Goal: Task Accomplishment & Management: Manage account settings

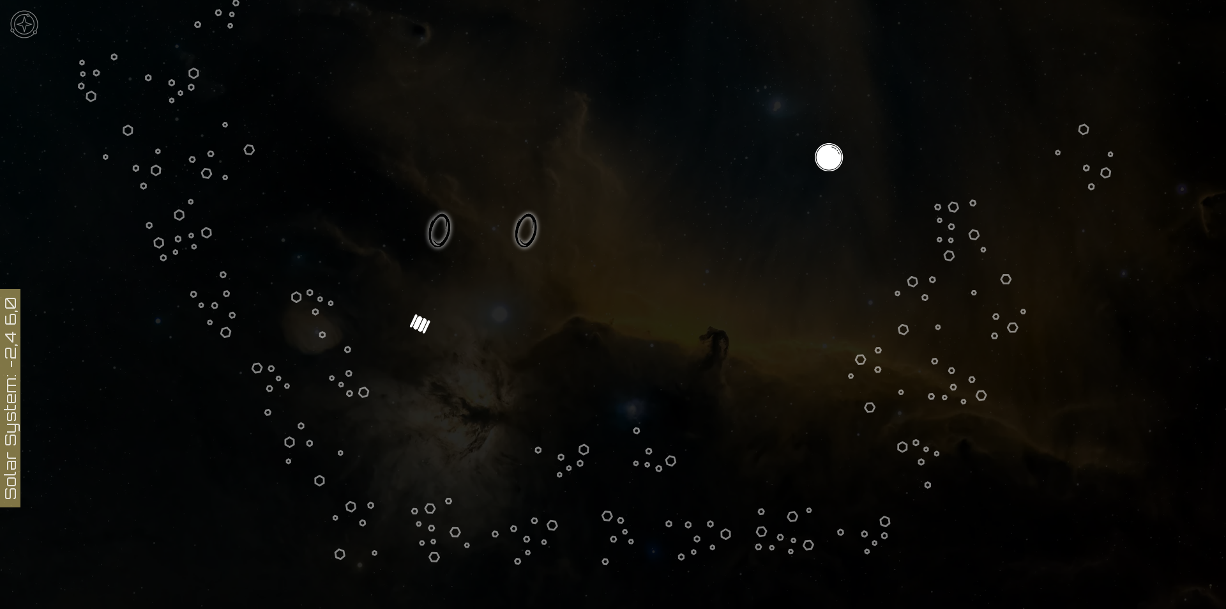
scroll to position [457, 0]
click at [27, 24] on img at bounding box center [24, 24] width 38 height 38
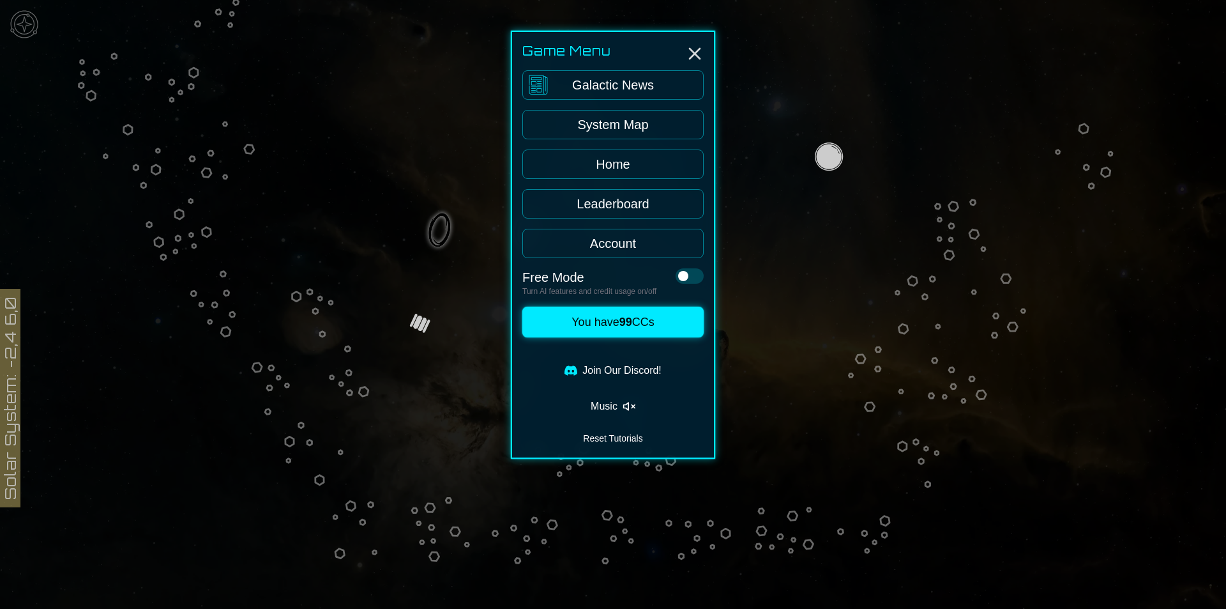
click at [623, 160] on link "Home" at bounding box center [613, 163] width 181 height 29
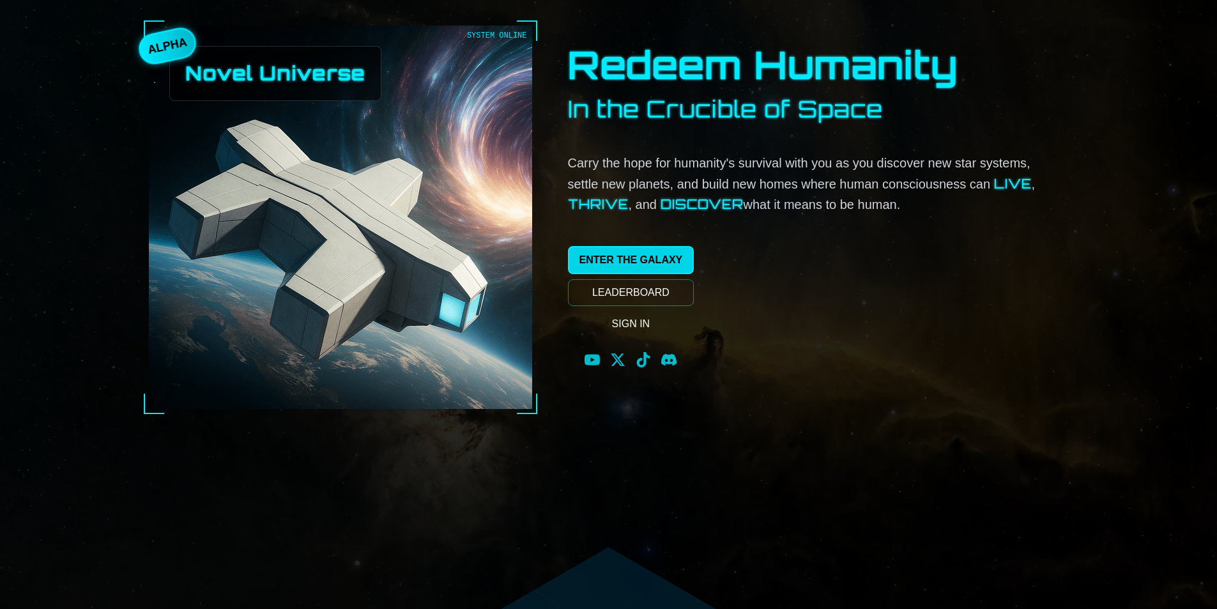
click at [639, 261] on link "ENTER THE GALAXY" at bounding box center [631, 260] width 126 height 28
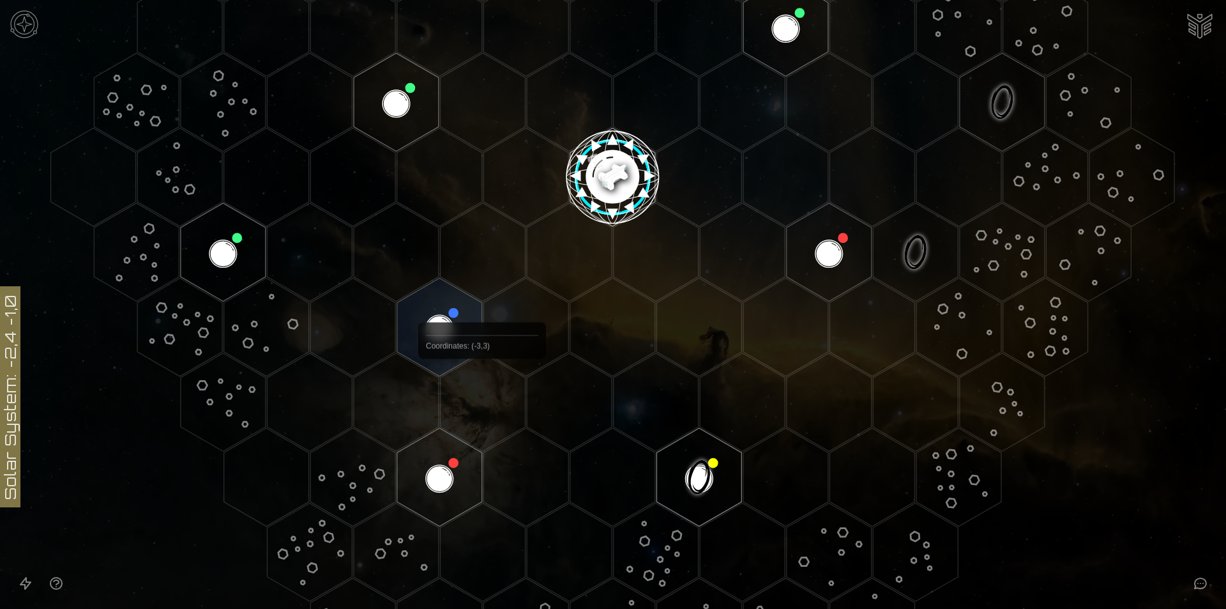
scroll to position [383, 0]
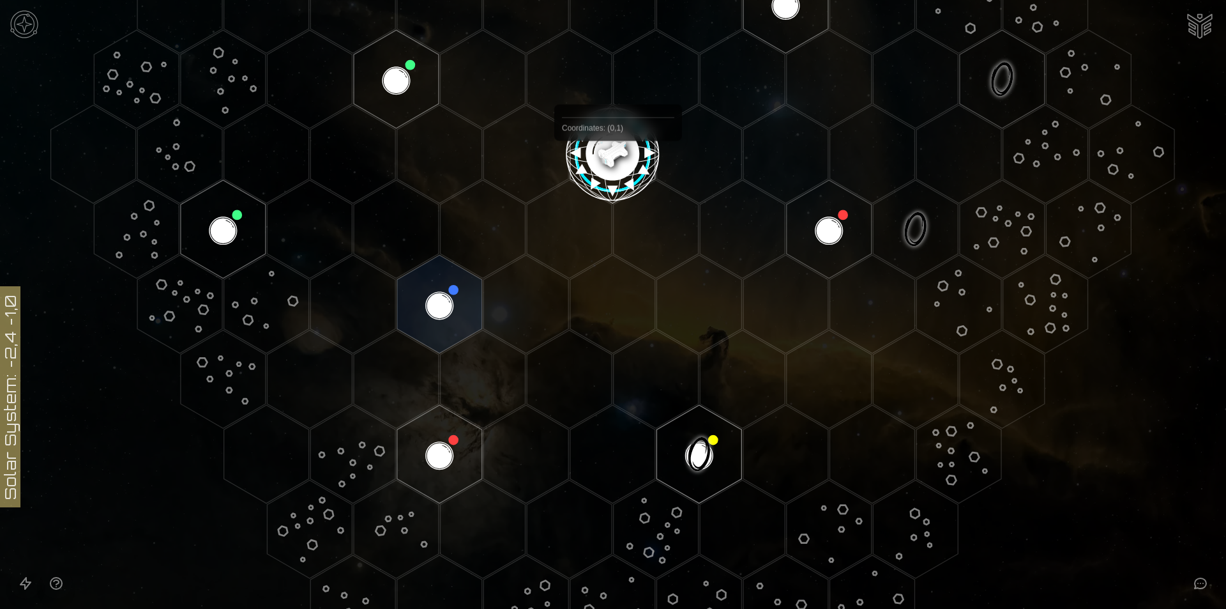
click at [609, 162] on image at bounding box center [613, 149] width 100 height 100
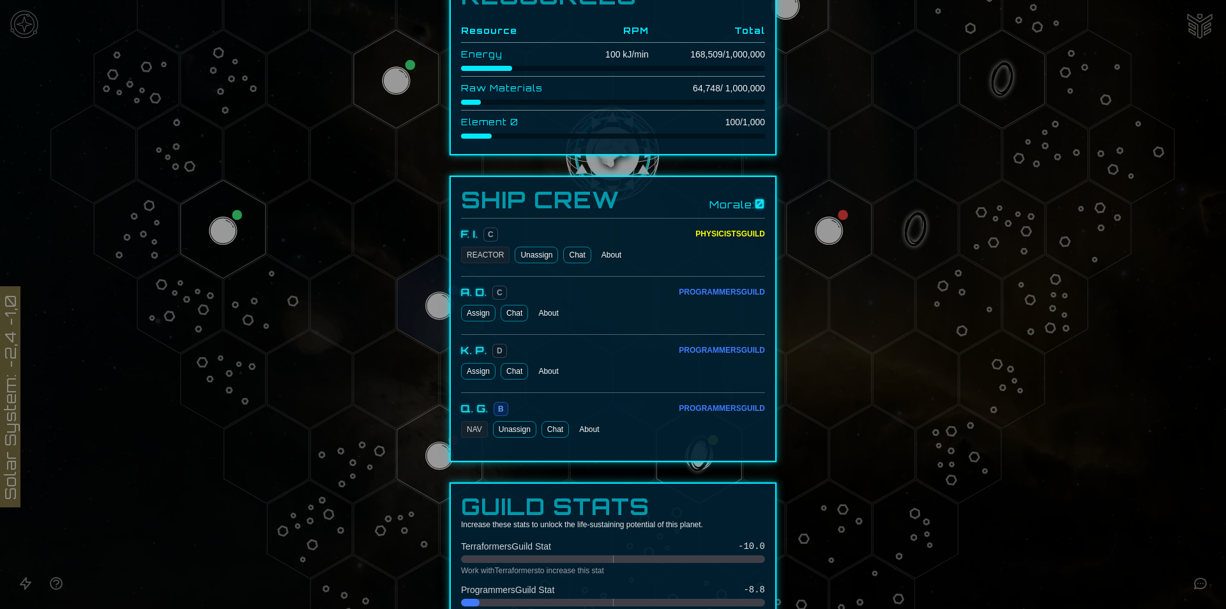
scroll to position [575, 0]
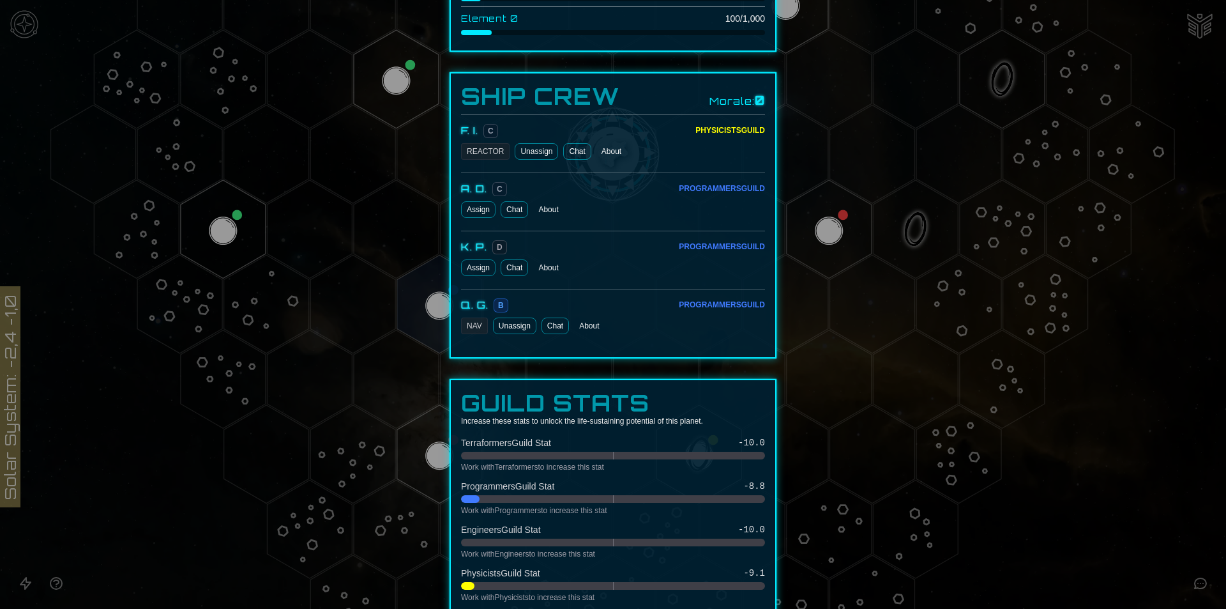
click at [1069, 445] on div at bounding box center [613, 304] width 1226 height 609
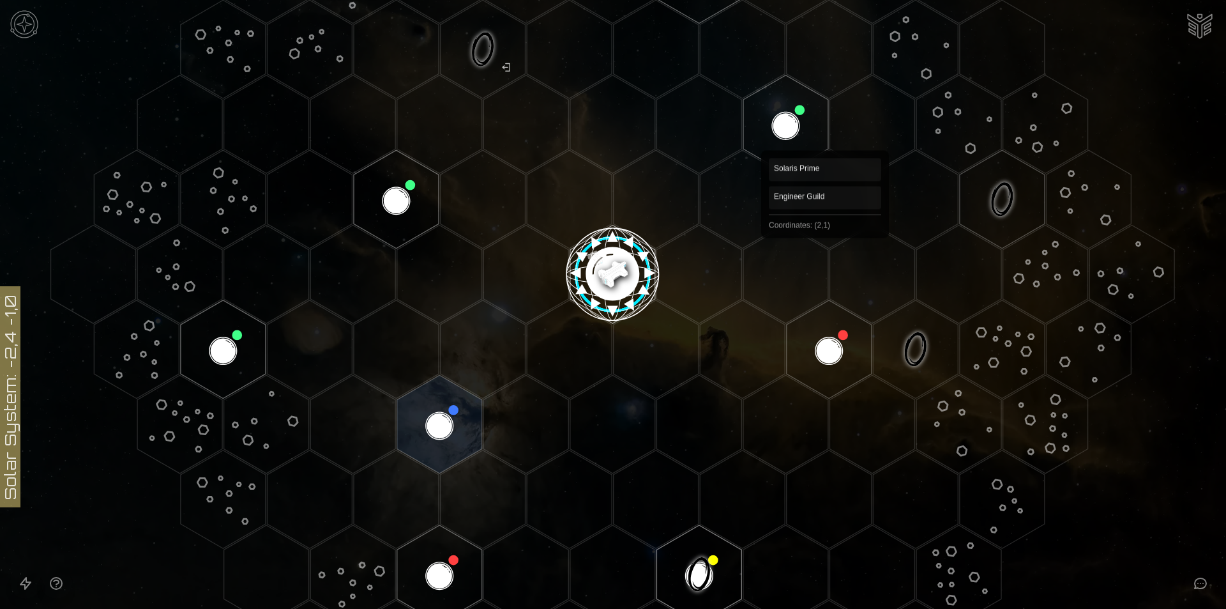
scroll to position [256, 0]
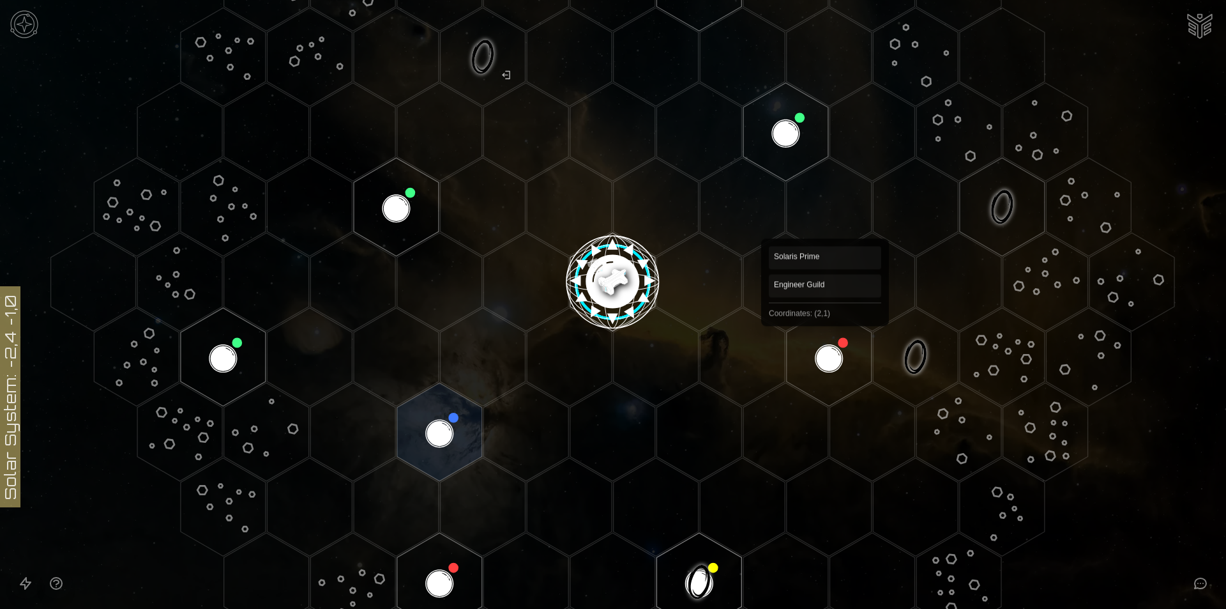
click at [818, 348] on polygon "Hex at coordinates 2,1, clickable" at bounding box center [829, 357] width 85 height 98
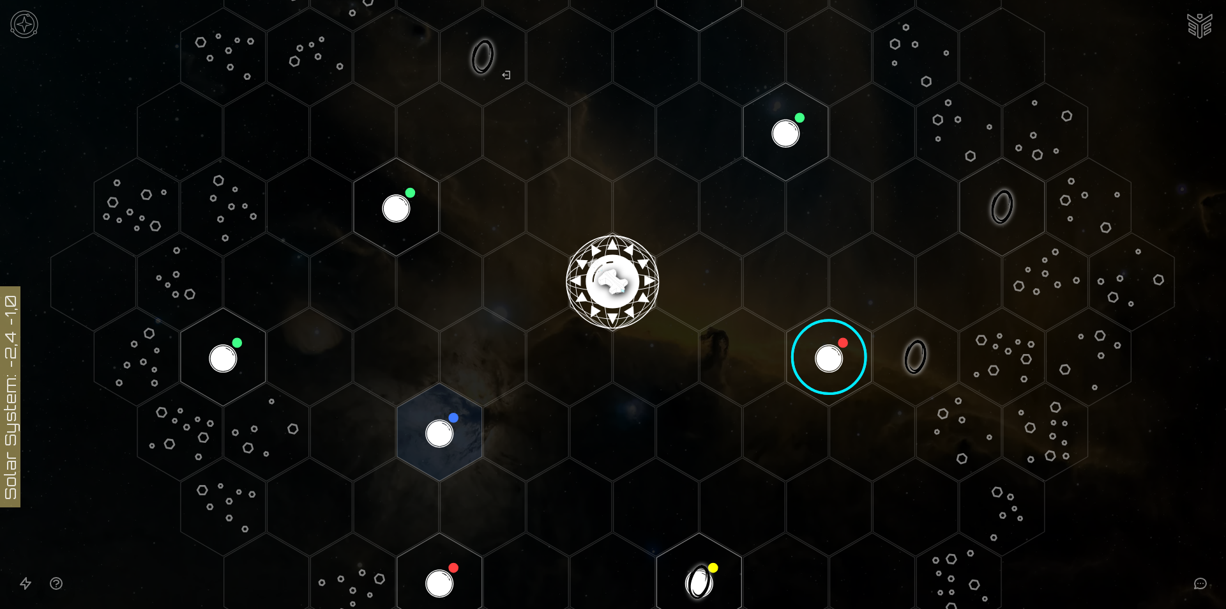
click at [818, 348] on image at bounding box center [829, 357] width 100 height 100
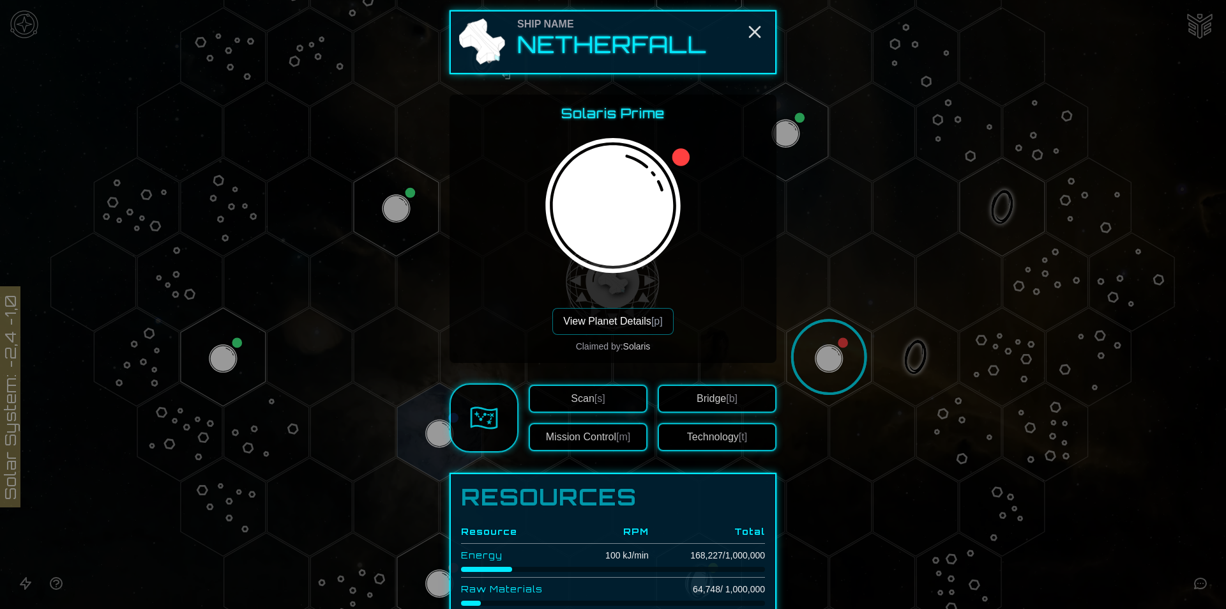
click at [610, 324] on button "View Planet Details [p]" at bounding box center [613, 321] width 121 height 27
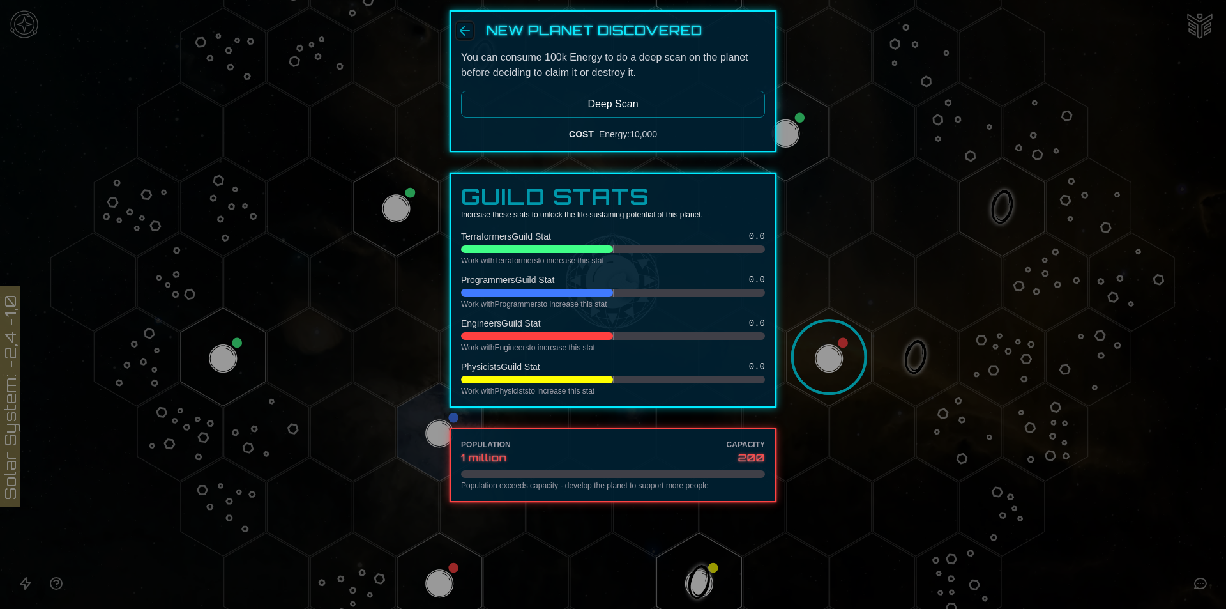
click at [464, 26] on icon "Back" at bounding box center [465, 30] width 9 height 9
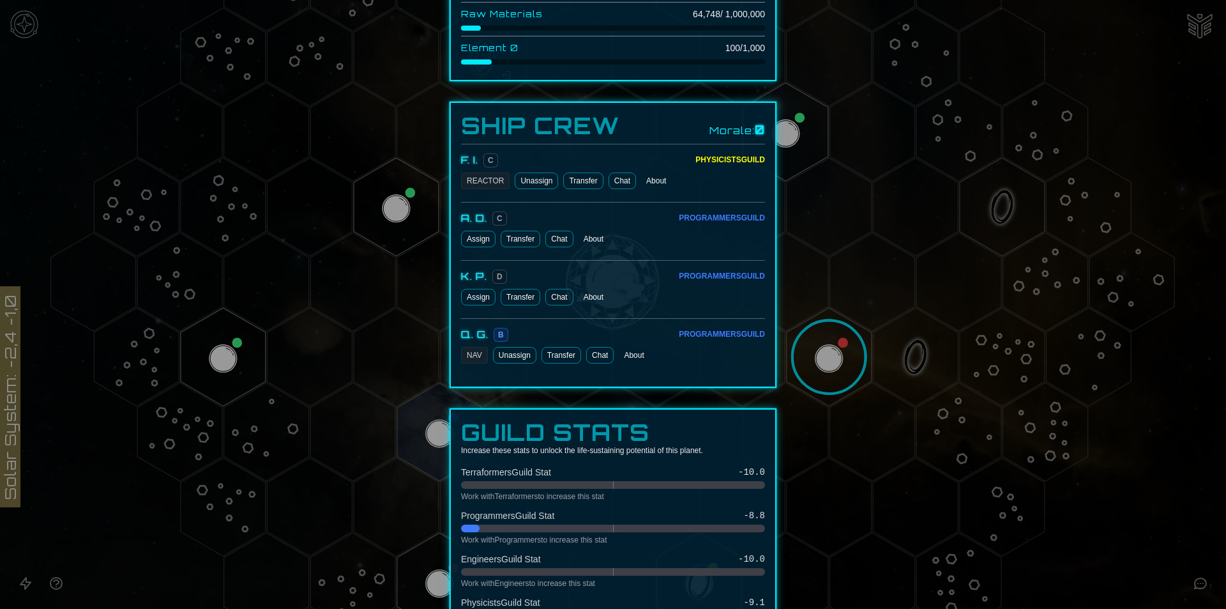
scroll to position [671, 0]
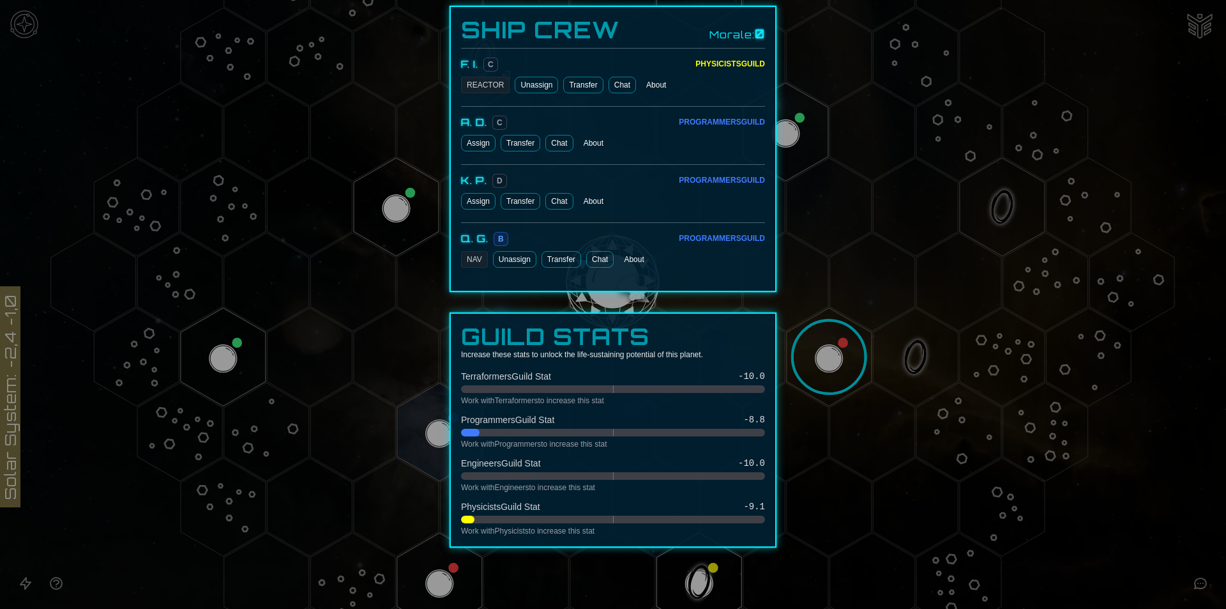
click at [1080, 510] on div at bounding box center [613, 304] width 1226 height 609
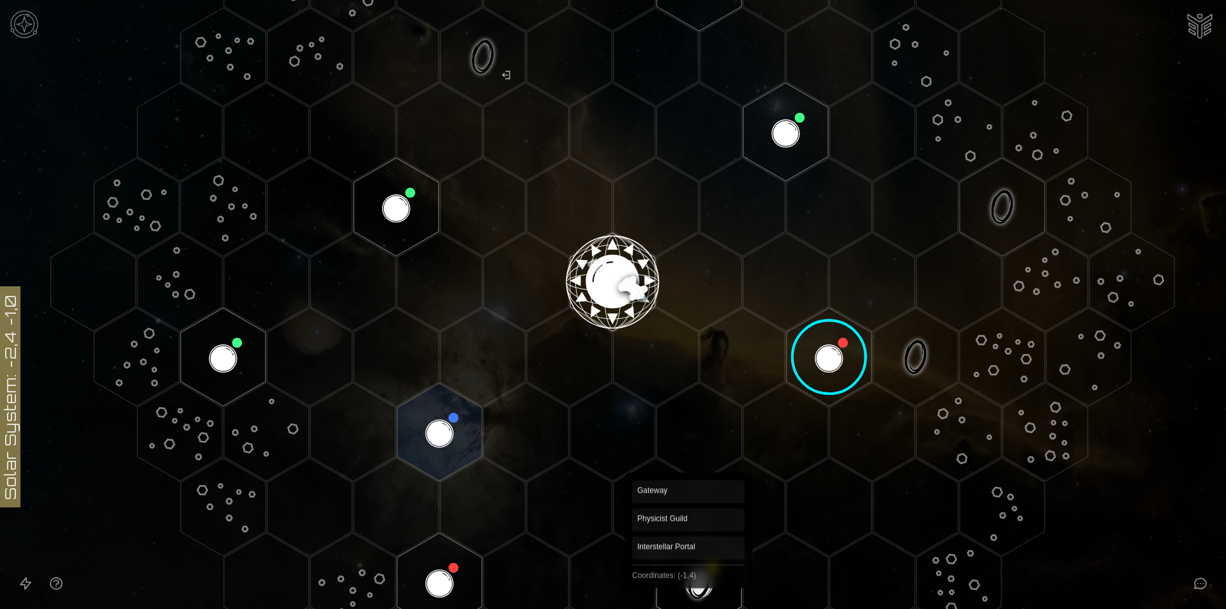
click at [689, 574] on polygon "Hex at coordinates -1,4, clickable" at bounding box center [699, 582] width 85 height 98
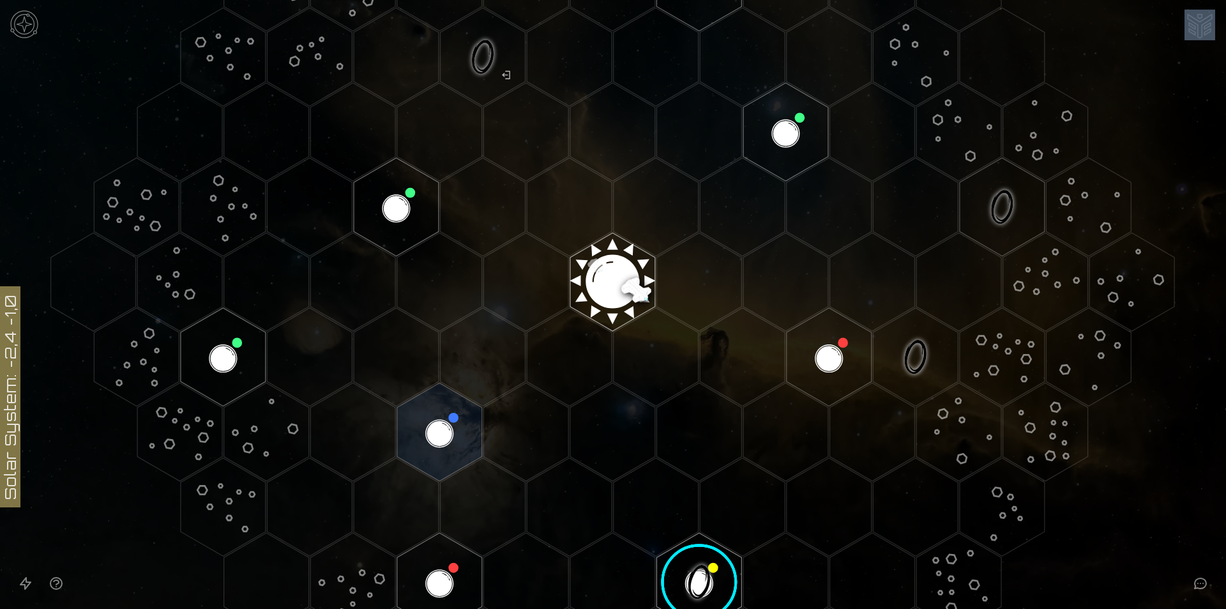
click at [689, 574] on image at bounding box center [700, 582] width 100 height 100
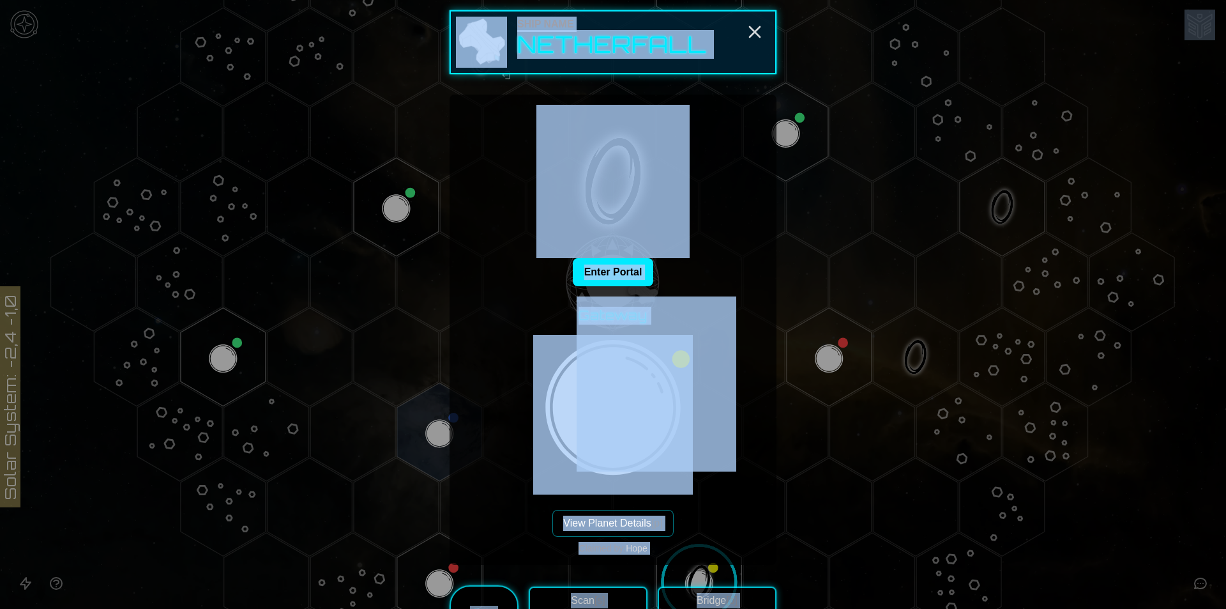
click at [734, 240] on div "Enter Portal" at bounding box center [613, 195] width 307 height 181
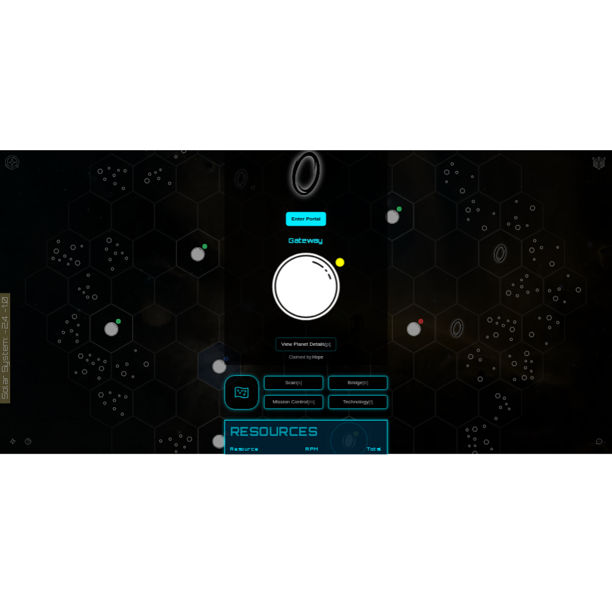
scroll to position [128, 0]
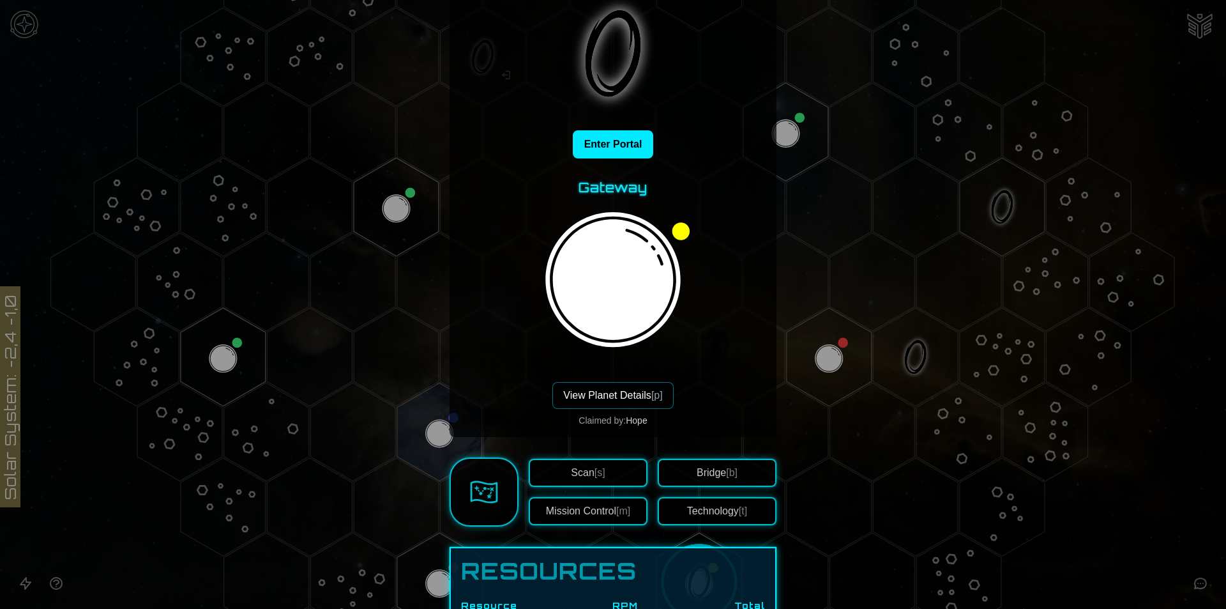
click at [626, 400] on button "View Planet Details [p]" at bounding box center [613, 395] width 121 height 27
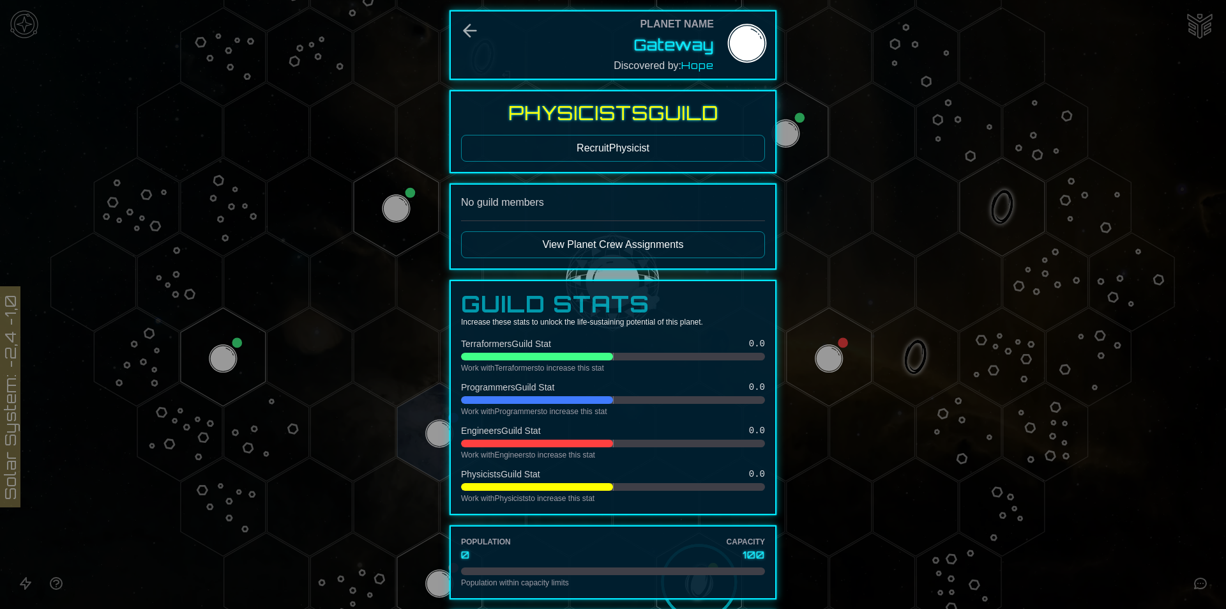
click at [836, 357] on div at bounding box center [613, 304] width 1226 height 609
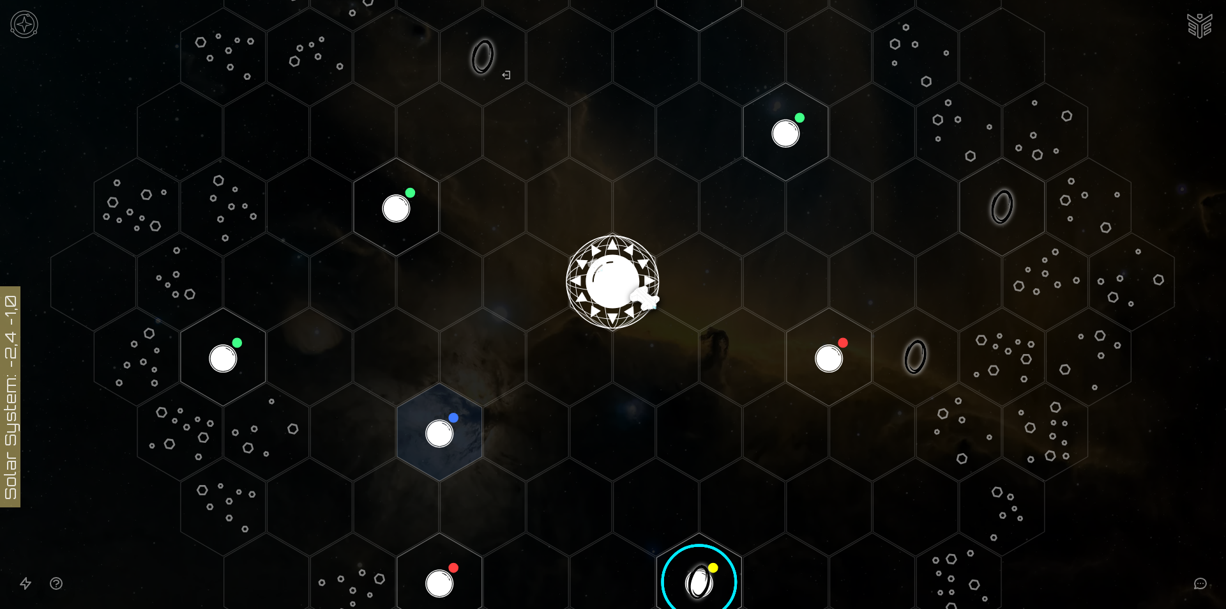
click at [837, 370] on polygon "Hex at coordinates 2,1, clickable" at bounding box center [829, 357] width 85 height 98
click at [837, 370] on image at bounding box center [829, 357] width 100 height 100
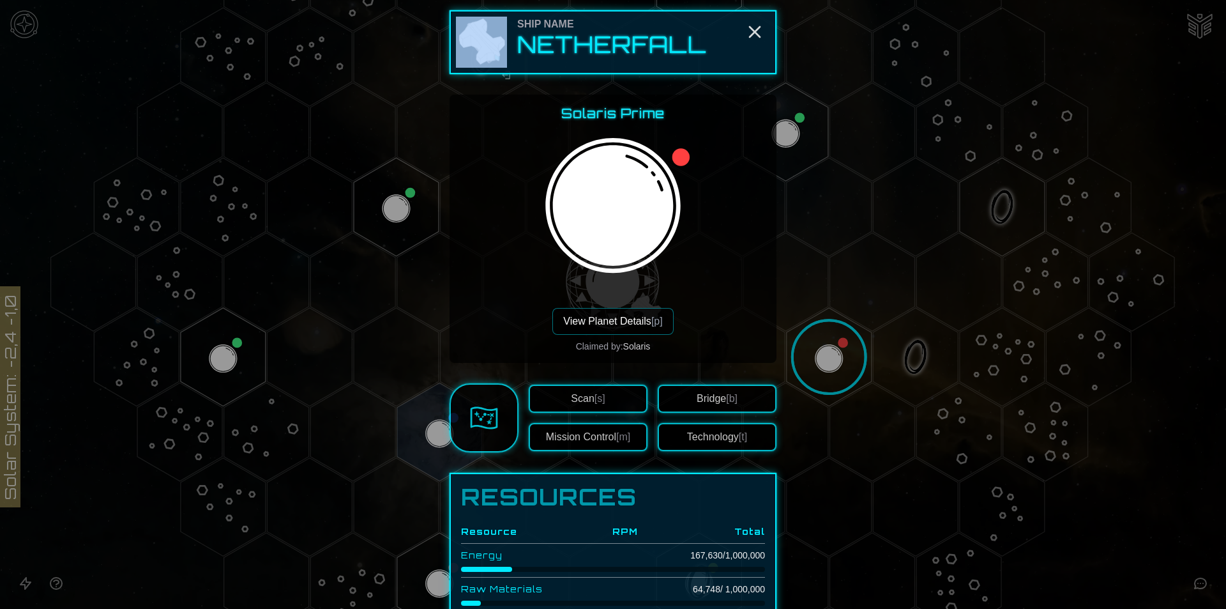
click at [837, 370] on div at bounding box center [613, 304] width 1226 height 609
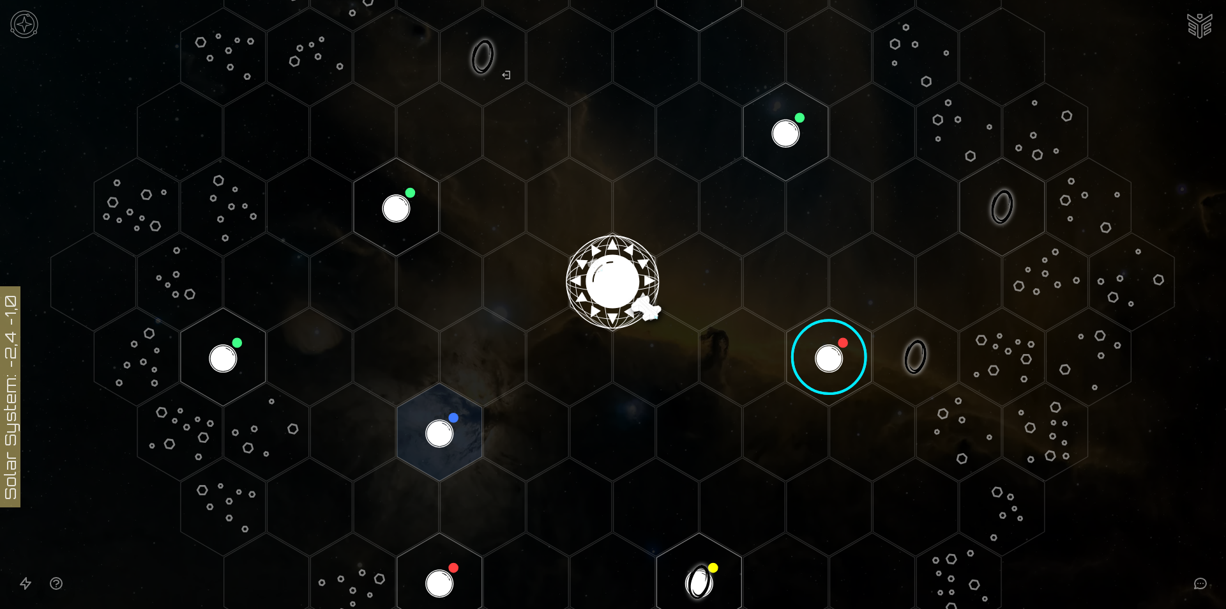
click at [837, 370] on image at bounding box center [829, 357] width 100 height 100
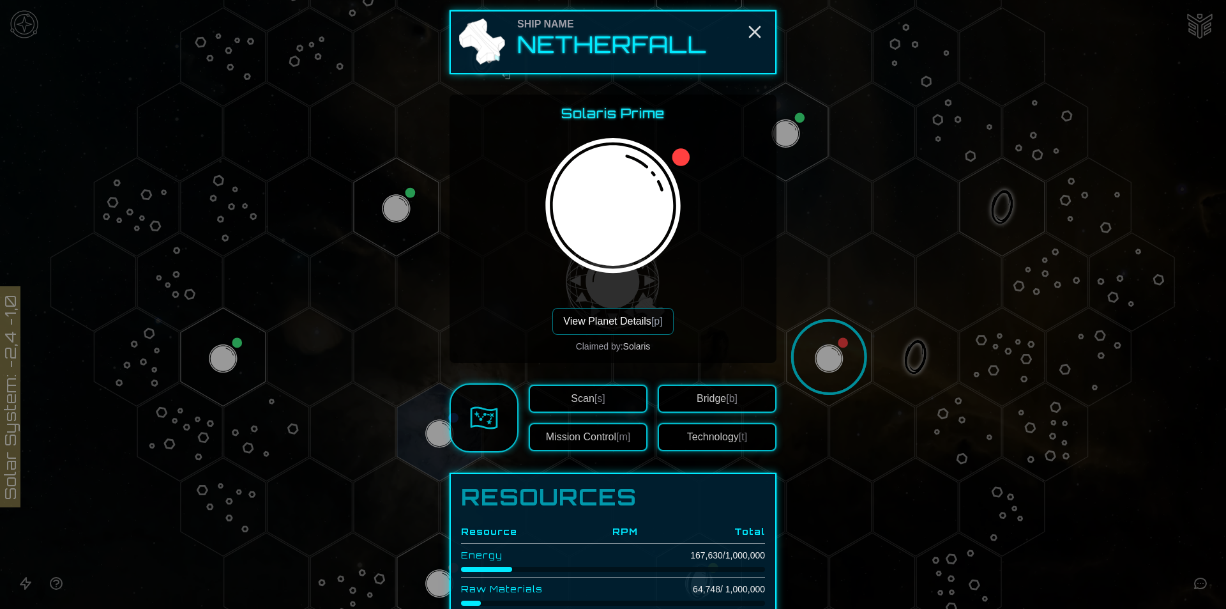
click at [837, 370] on div at bounding box center [613, 304] width 1226 height 609
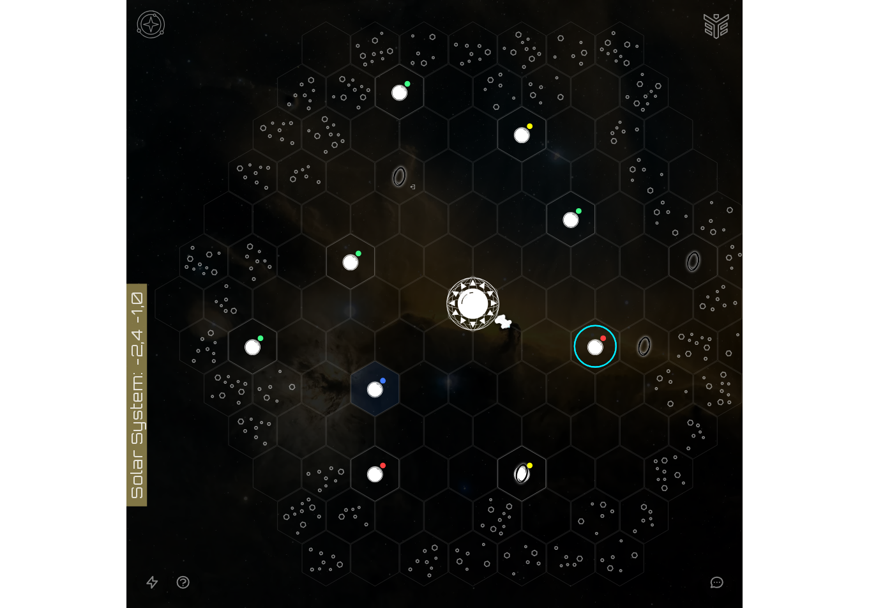
scroll to position [0, 0]
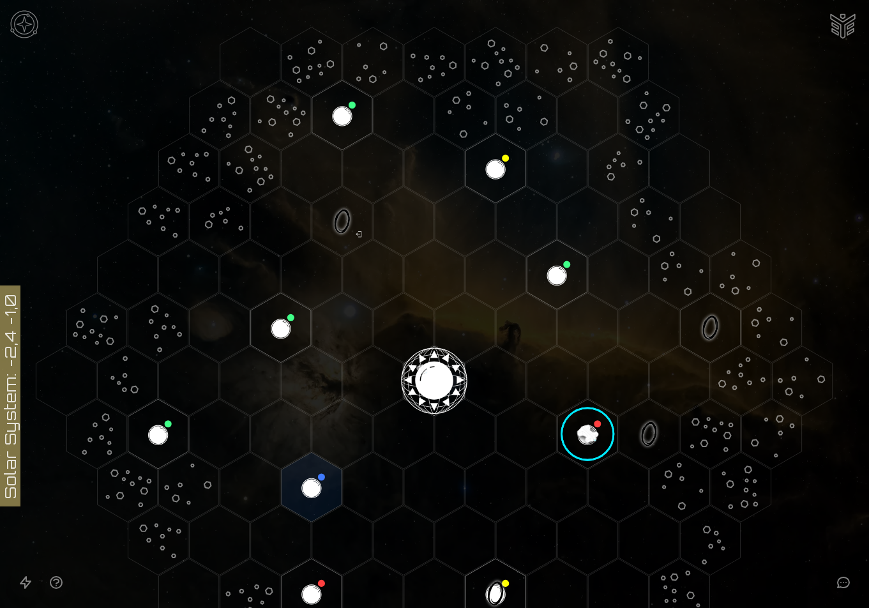
click at [839, 15] on img "Ship AI Chat" at bounding box center [843, 25] width 31 height 31
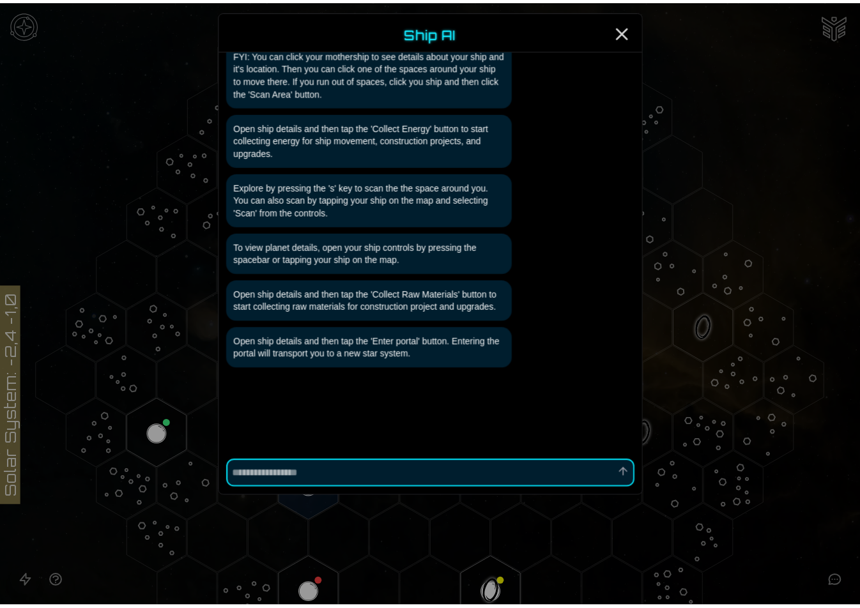
scroll to position [137, 0]
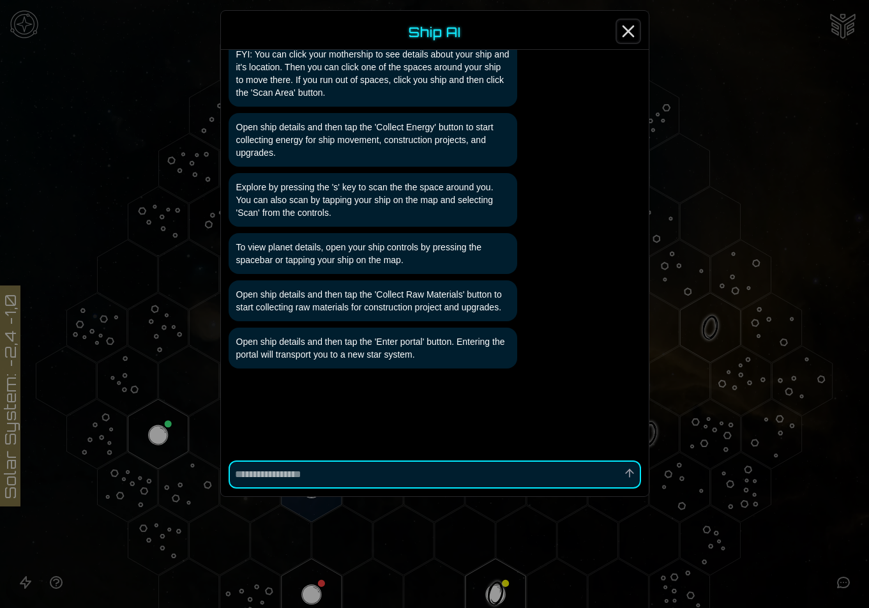
drag, startPoint x: 620, startPoint y: 31, endPoint x: 630, endPoint y: 28, distance: 10.5
click at [623, 31] on icon "Close" at bounding box center [628, 31] width 20 height 20
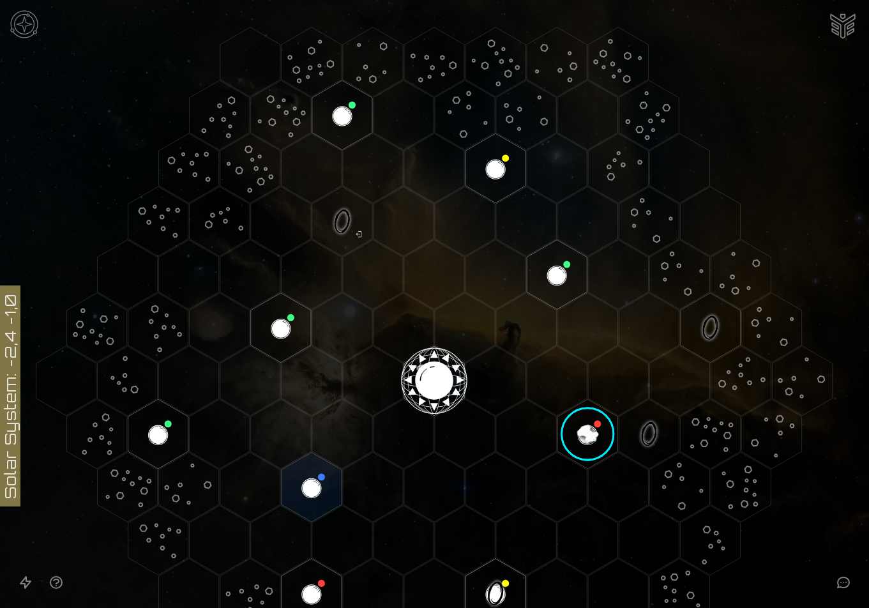
click at [20, 20] on img at bounding box center [24, 24] width 38 height 38
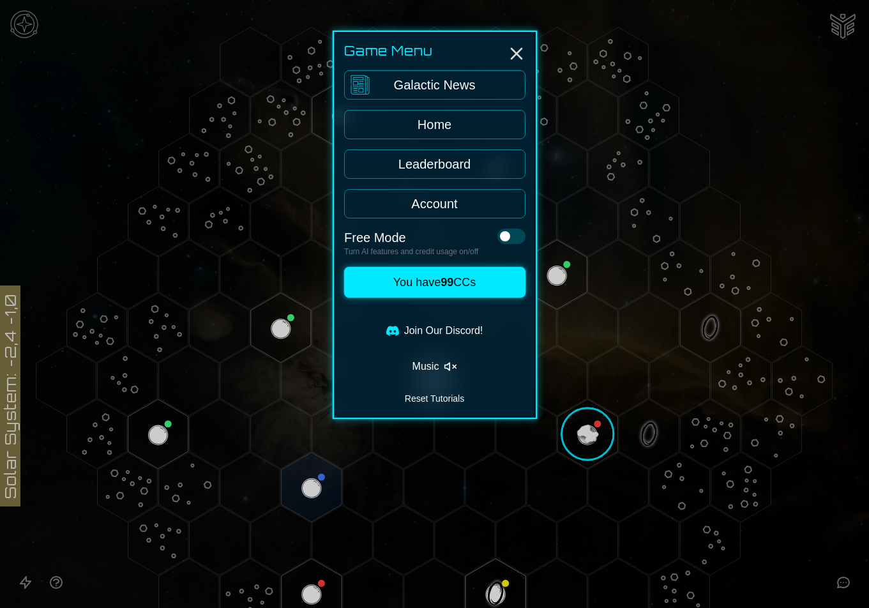
click at [455, 188] on div "Game Menu Galactic News Home Leaderboard Account Free Mode Turn AI features and…" at bounding box center [435, 225] width 204 height 388
click at [455, 215] on link "Account" at bounding box center [434, 203] width 181 height 29
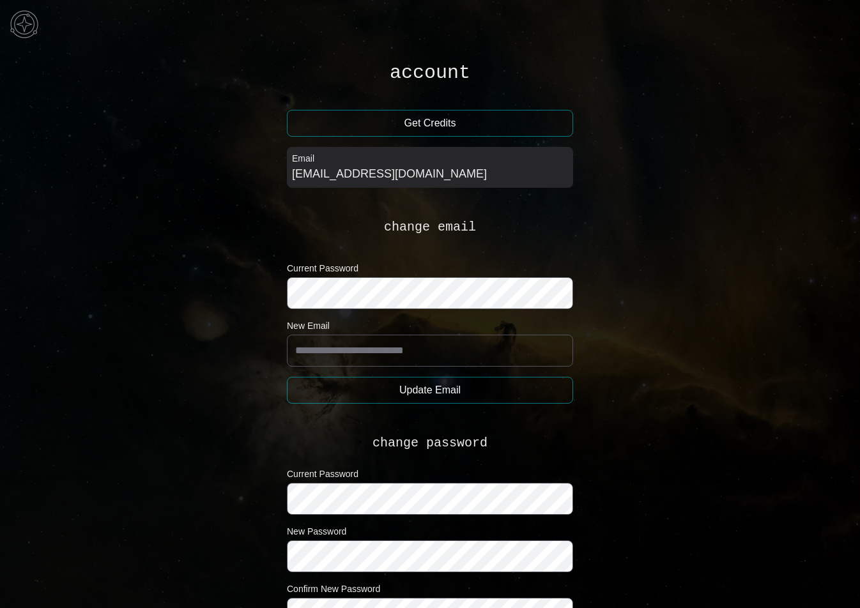
click at [362, 175] on div "[EMAIL_ADDRESS][DOMAIN_NAME]" at bounding box center [430, 174] width 276 height 18
click at [404, 312] on form "Current Password New Email Update Email" at bounding box center [430, 333] width 286 height 142
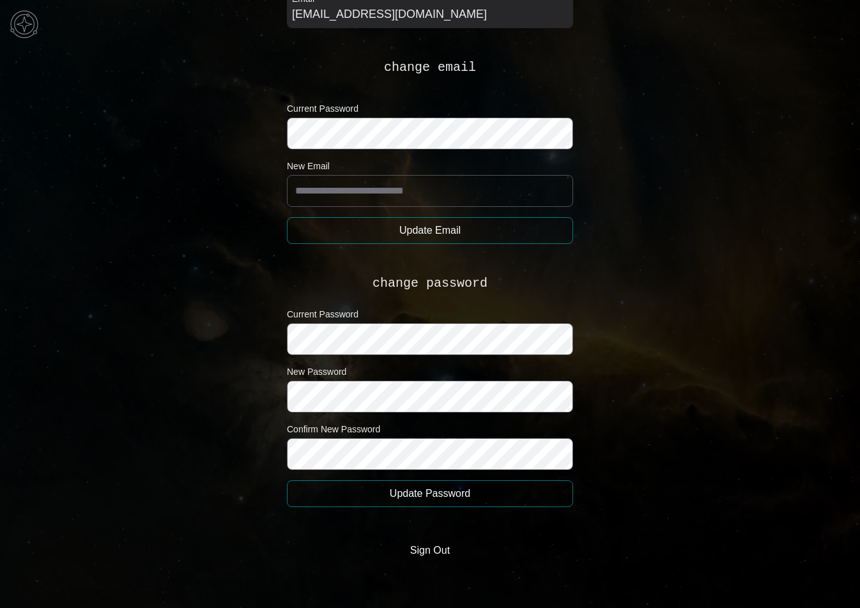
scroll to position [176, 0]
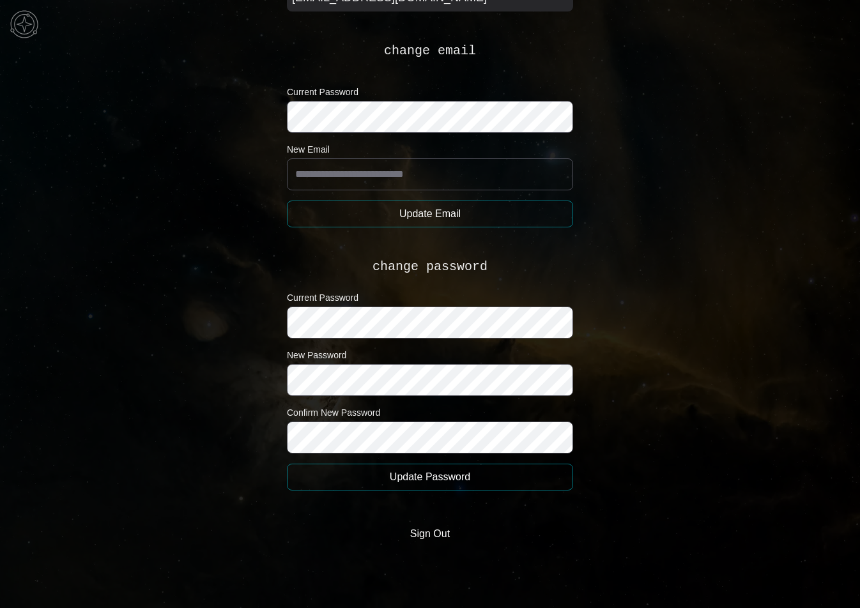
click at [430, 533] on button "Sign Out" at bounding box center [430, 534] width 60 height 26
